Goal: Complete application form

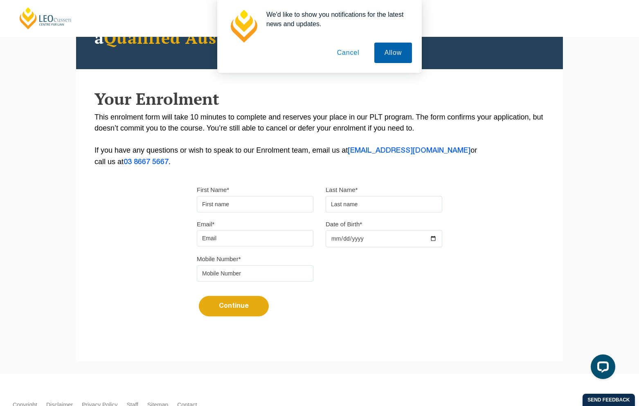
click at [405, 50] on button "Allow" at bounding box center [393, 53] width 38 height 20
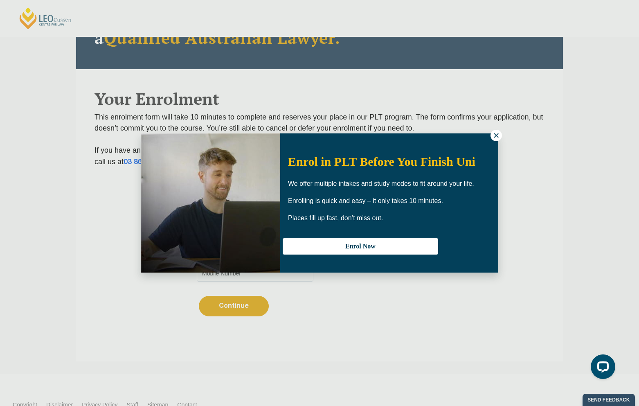
click at [491, 134] on button at bounding box center [496, 135] width 11 height 11
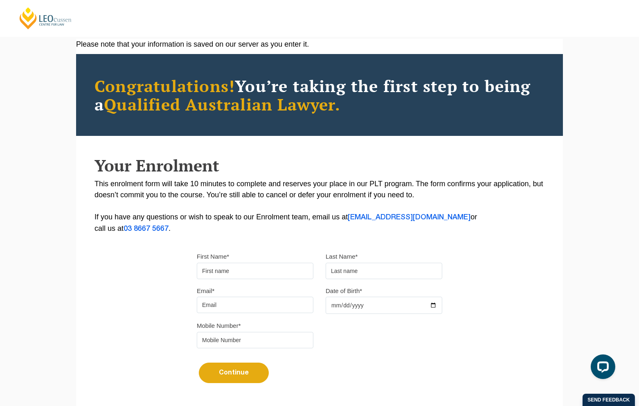
scroll to position [30, 0]
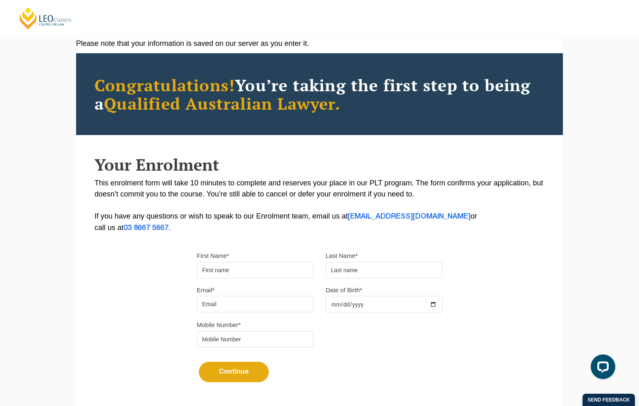
click at [279, 277] on input "First Name*" at bounding box center [255, 270] width 117 height 16
click at [293, 250] on form "First Name* Last Name* Email* Date of Birth* Mobile Number* Continue It looks l…" at bounding box center [320, 320] width 246 height 165
